Goal: Check status: Check status

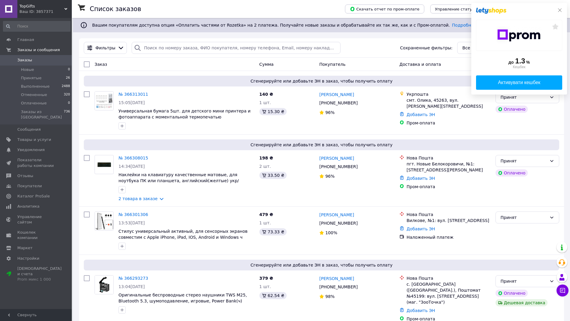
click at [560, 10] on icon at bounding box center [559, 10] width 5 height 5
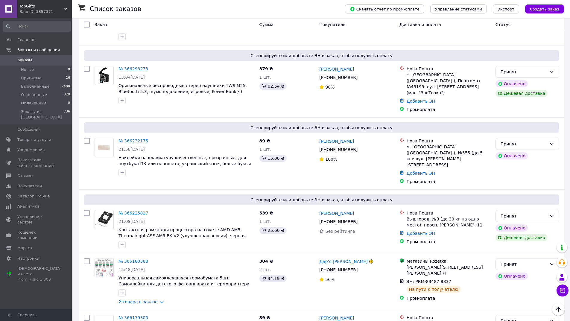
scroll to position [239, 0]
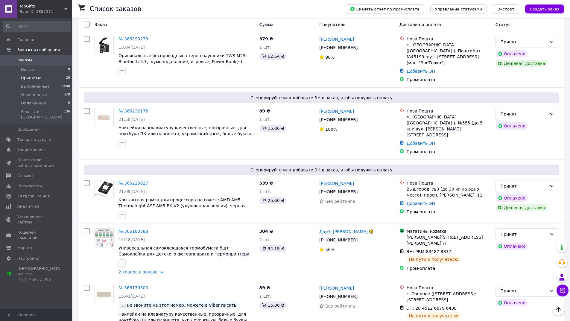
click at [40, 75] on li "Принятые 26" at bounding box center [37, 78] width 74 height 8
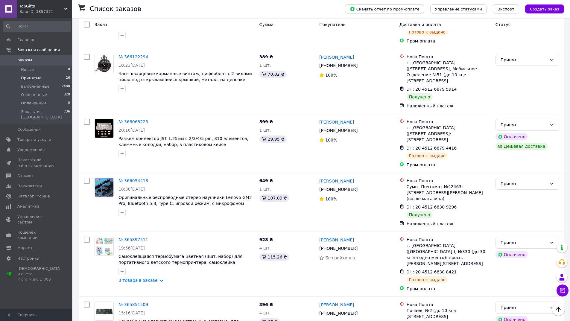
scroll to position [778, 0]
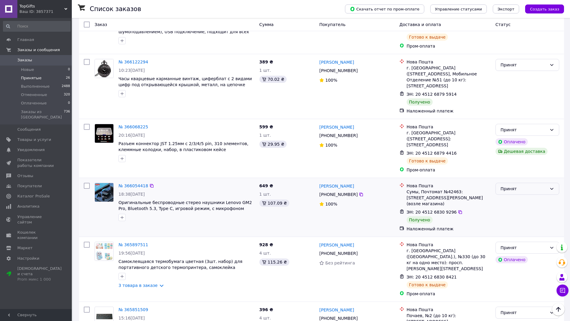
click at [523, 185] on div "Принят" at bounding box center [523, 188] width 46 height 7
click at [524, 180] on div "Принят" at bounding box center [527, 207] width 68 height 54
click at [525, 185] on div "Принят" at bounding box center [523, 188] width 46 height 7
click at [528, 165] on li "Отменен" at bounding box center [527, 168] width 63 height 11
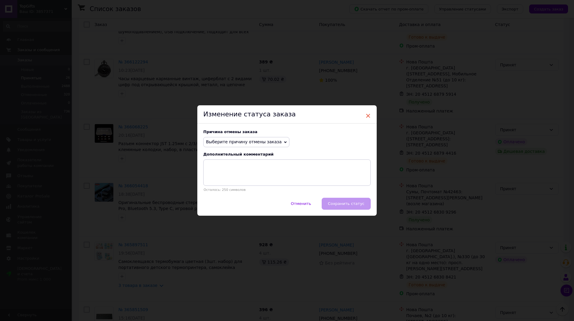
click at [369, 115] on span "×" at bounding box center [368, 116] width 5 height 10
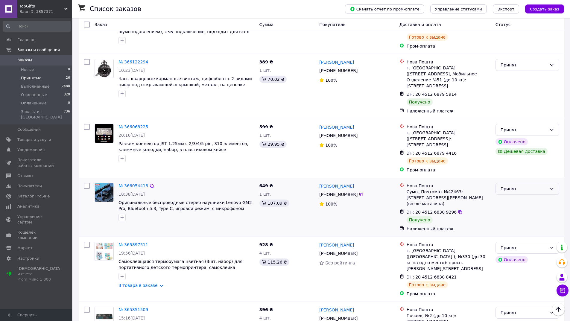
click at [509, 183] on div "Принят" at bounding box center [527, 189] width 64 height 12
click at [515, 153] on li "Выполнен" at bounding box center [527, 158] width 63 height 11
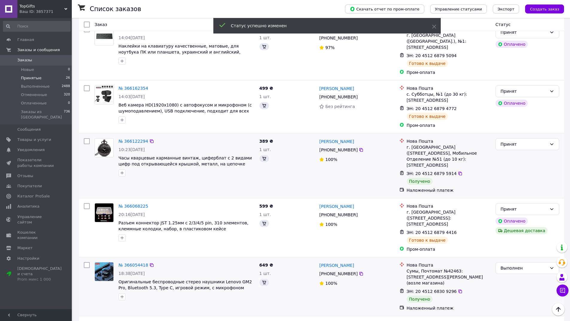
scroll to position [658, 0]
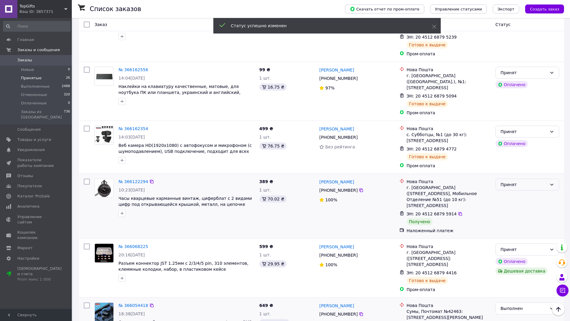
click at [521, 181] on div "Принят" at bounding box center [523, 184] width 46 height 7
click at [522, 176] on div "Принят" at bounding box center [527, 206] width 68 height 60
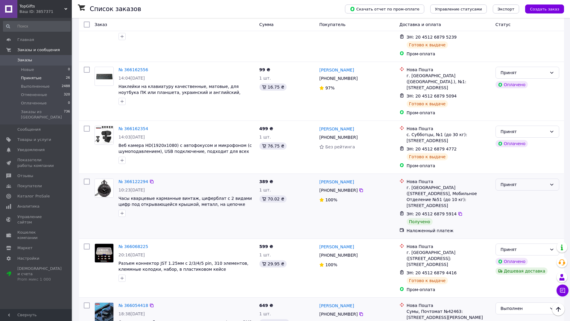
click at [524, 181] on div "Принят" at bounding box center [523, 184] width 46 height 7
click at [524, 166] on li "Выполнен" at bounding box center [527, 165] width 63 height 11
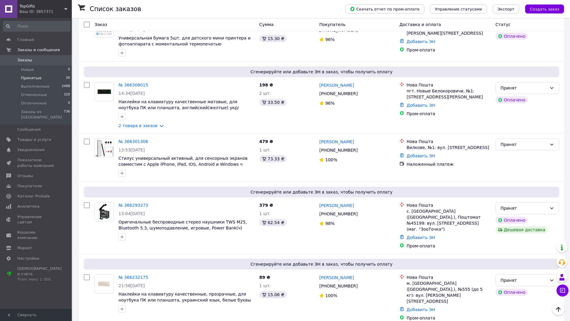
scroll to position [60, 0]
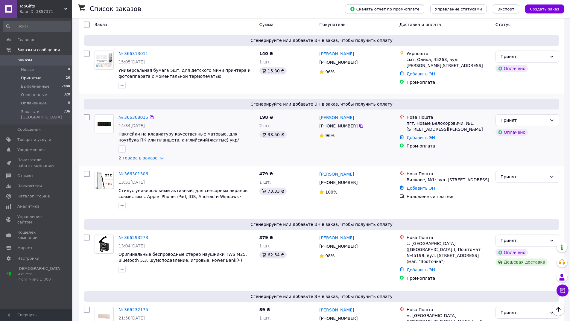
click at [135, 156] on link "2 товара в заказе" at bounding box center [137, 158] width 39 height 5
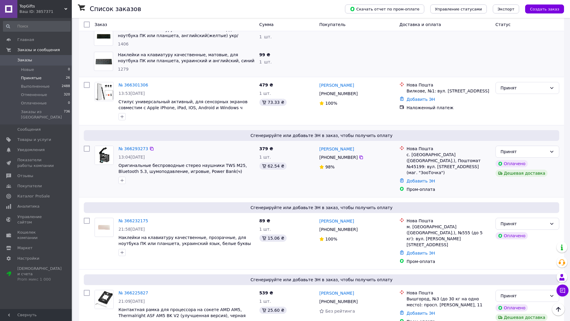
scroll to position [210, 0]
